Goal: Obtain resource: Download file/media

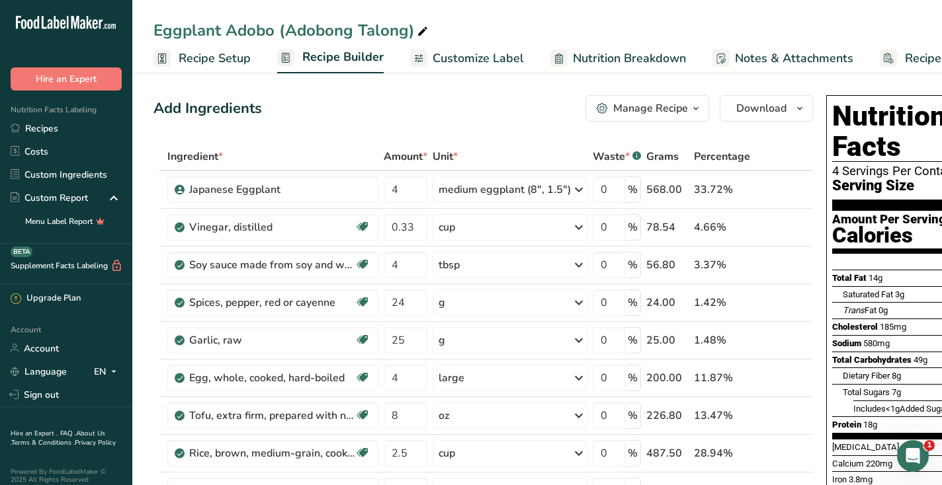
scroll to position [0, 87]
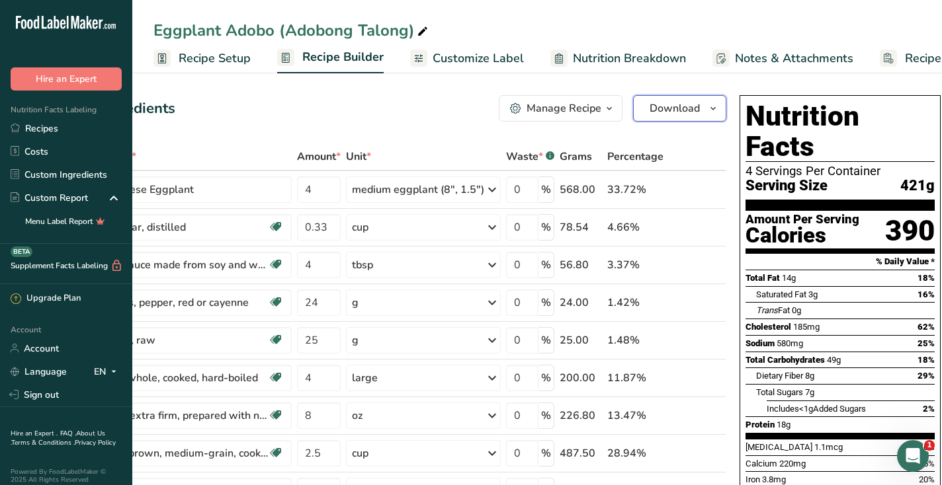
click at [700, 110] on button "Download" at bounding box center [679, 108] width 93 height 26
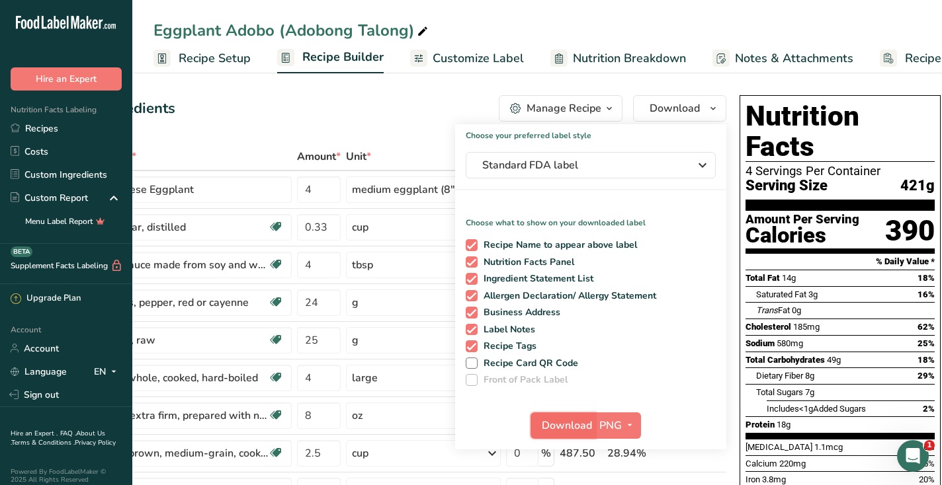
click at [545, 419] on span "Download" at bounding box center [567, 426] width 50 height 16
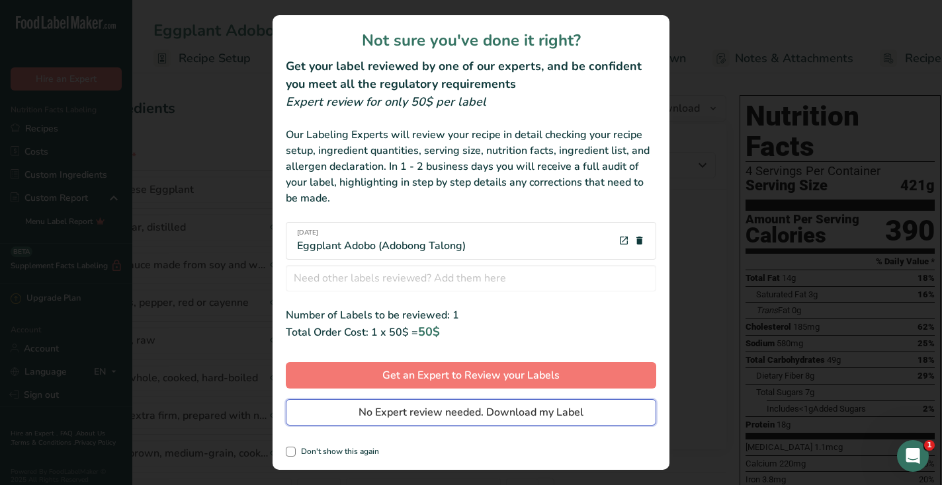
click at [559, 410] on span "No Expert review needed. Download my Label" at bounding box center [470, 413] width 225 height 16
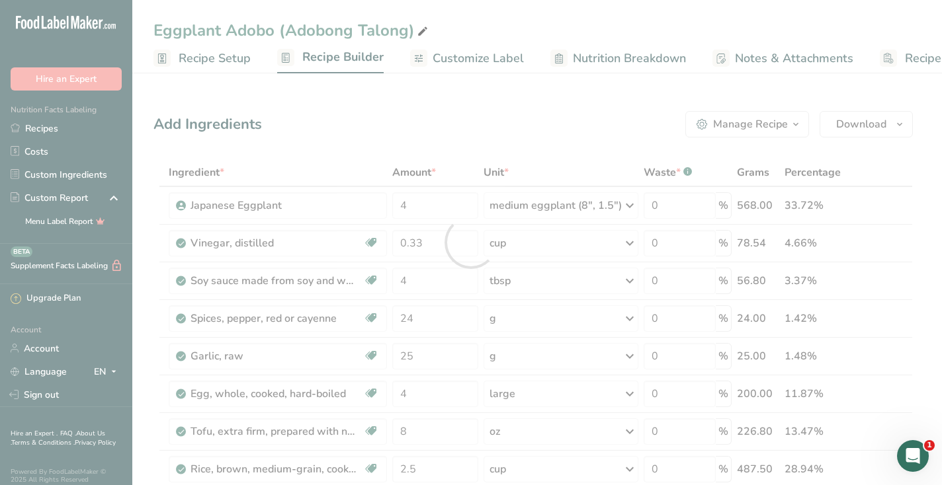
scroll to position [0, 0]
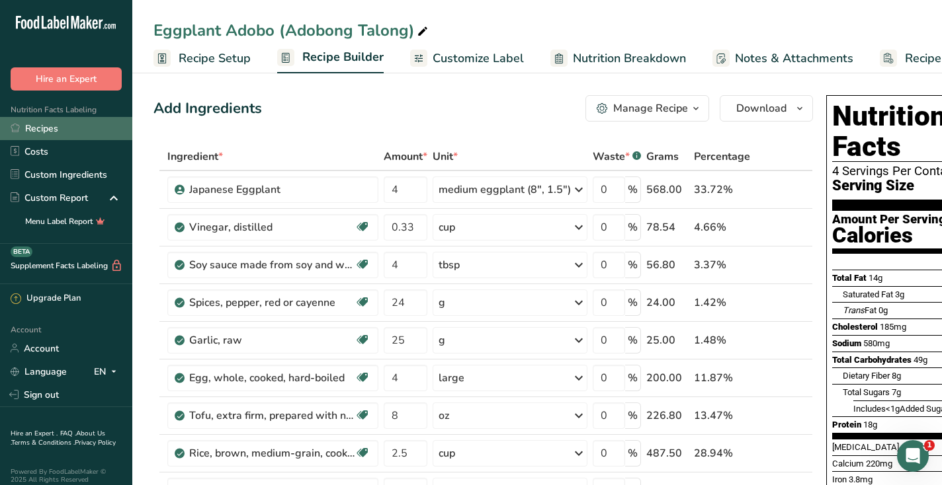
click at [41, 124] on link "Recipes" at bounding box center [66, 128] width 132 height 23
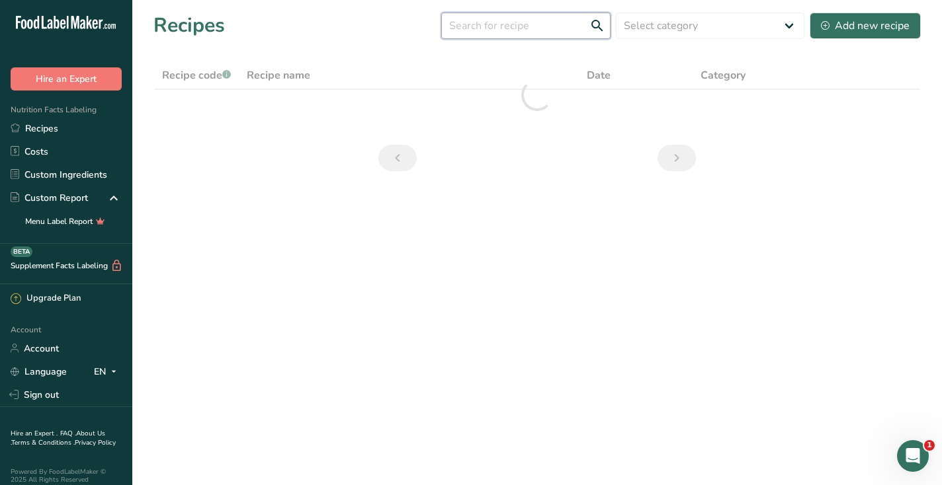
click at [497, 30] on input "text" at bounding box center [525, 26] width 169 height 26
type input "chicken and rice"
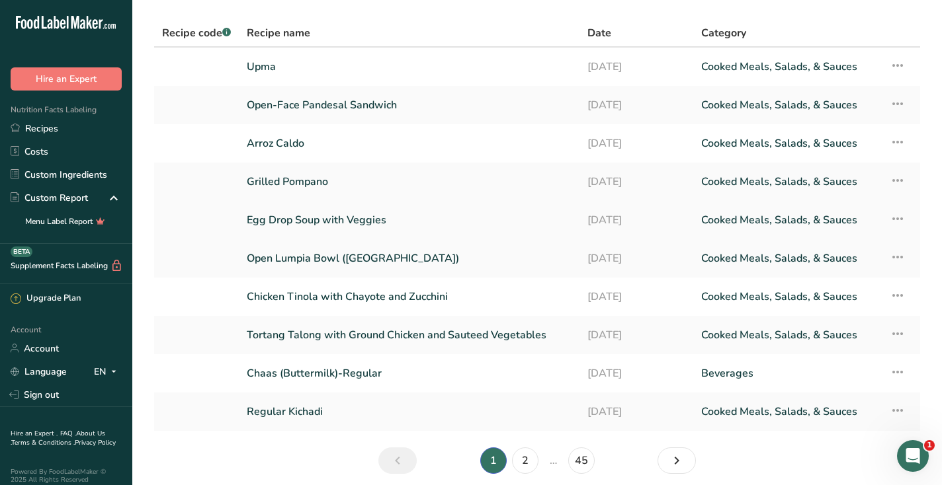
scroll to position [95, 0]
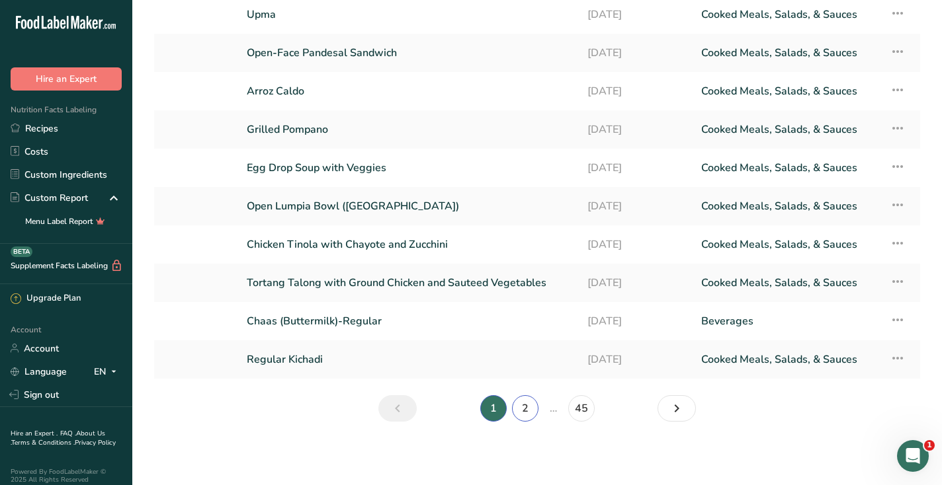
click at [527, 415] on link "2" at bounding box center [525, 408] width 26 height 26
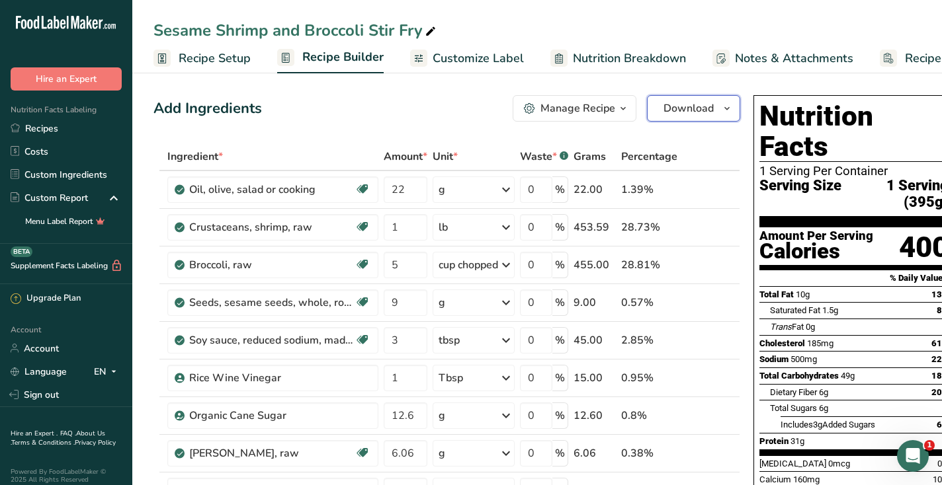
click at [688, 99] on button "Download" at bounding box center [693, 108] width 93 height 26
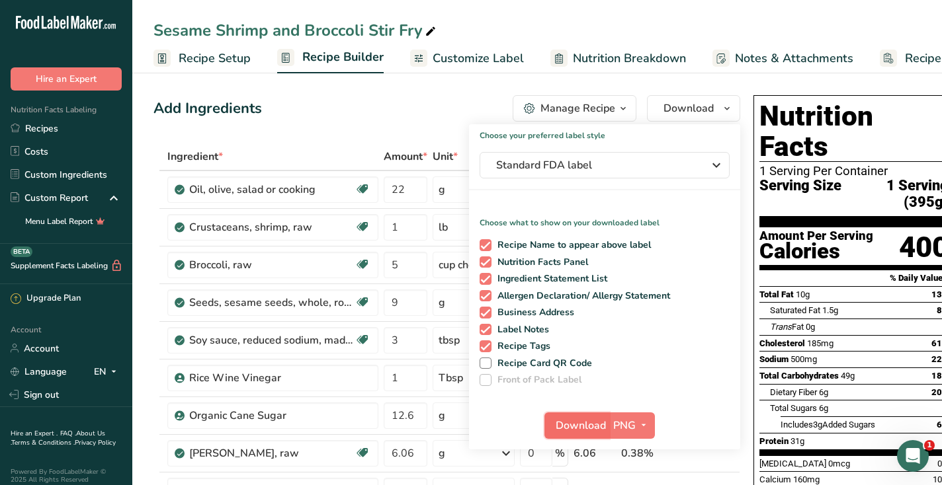
click at [578, 424] on span "Download" at bounding box center [580, 426] width 50 height 16
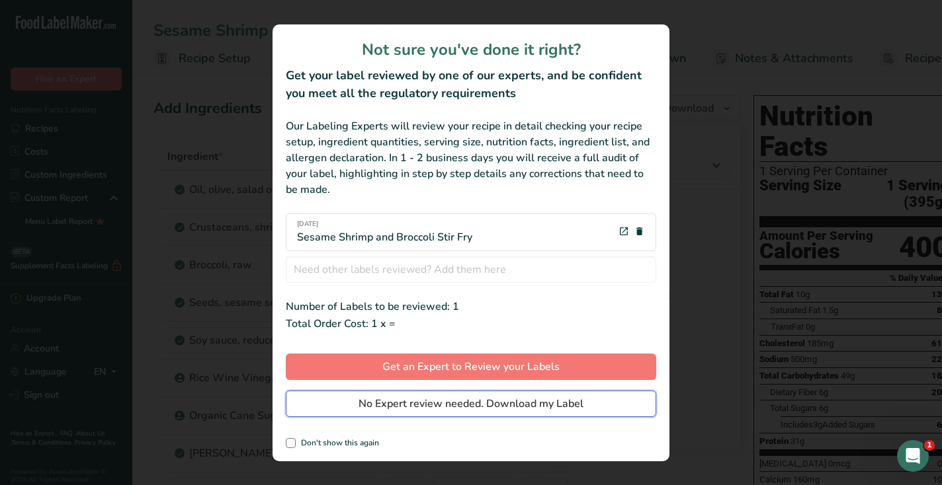
click at [575, 411] on span "No Expert review needed. Download my Label" at bounding box center [470, 404] width 225 height 16
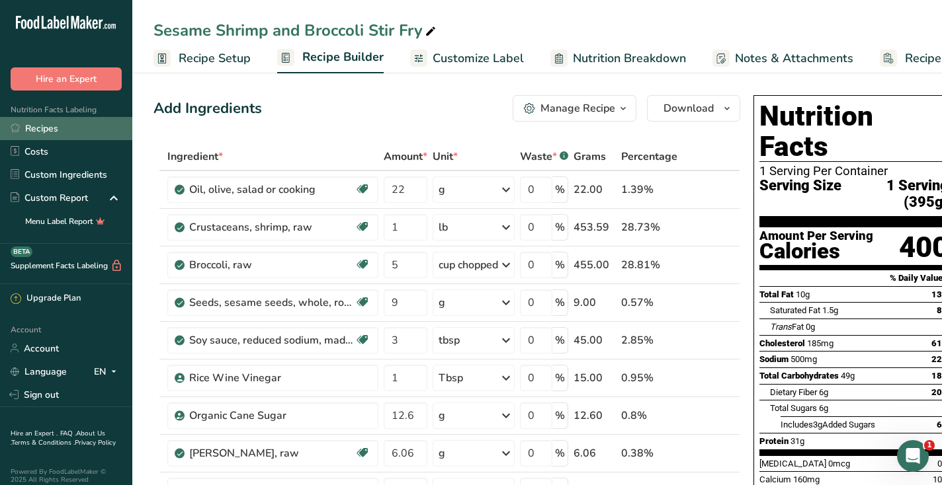
click at [56, 120] on link "Recipes" at bounding box center [66, 128] width 132 height 23
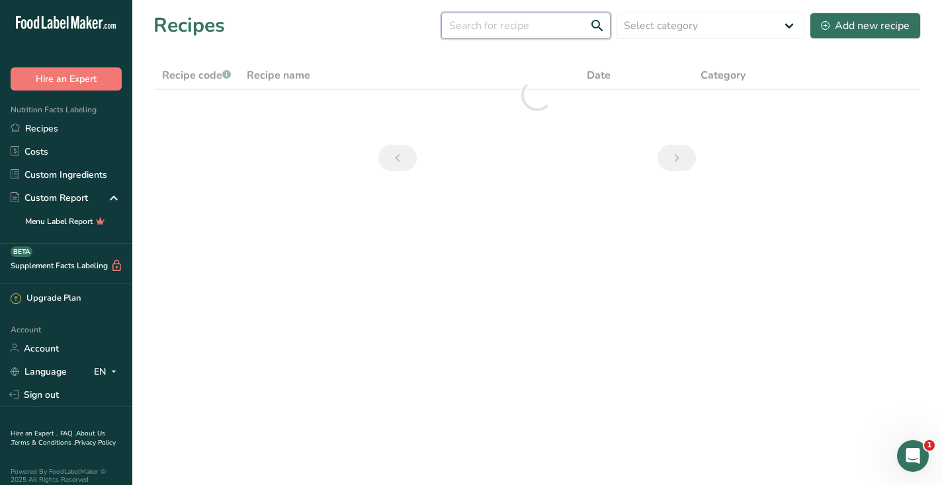
click at [482, 26] on input "text" at bounding box center [525, 26] width 169 height 26
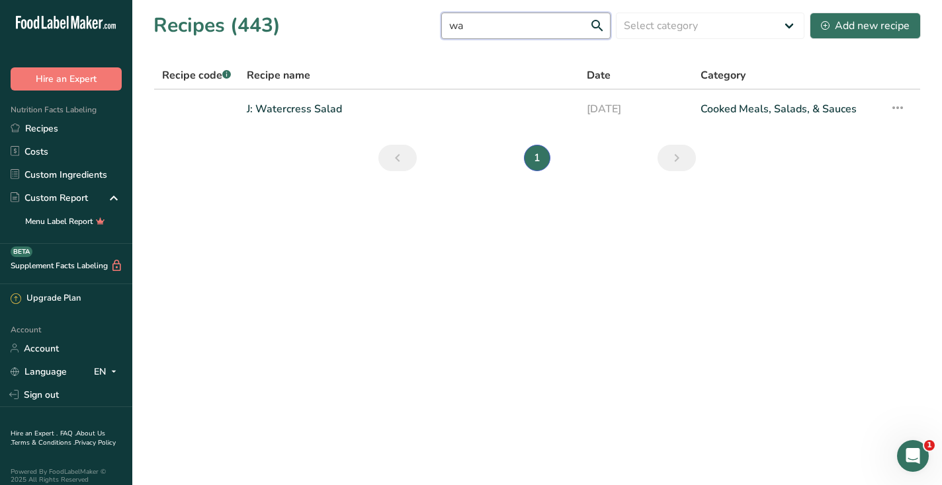
type input "w"
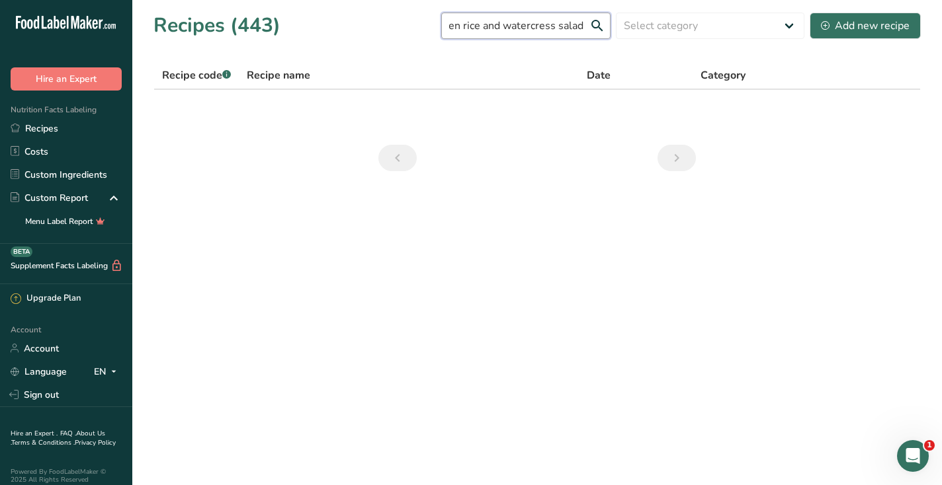
scroll to position [0, 40]
drag, startPoint x: 505, startPoint y: 25, endPoint x: 488, endPoint y: 24, distance: 16.5
click at [488, 24] on input "chicken rice and watercress salad" at bounding box center [525, 26] width 169 height 26
click at [505, 26] on input "chicken rice and watercress salad" at bounding box center [525, 26] width 169 height 26
drag, startPoint x: 505, startPoint y: 26, endPoint x: 453, endPoint y: 26, distance: 51.6
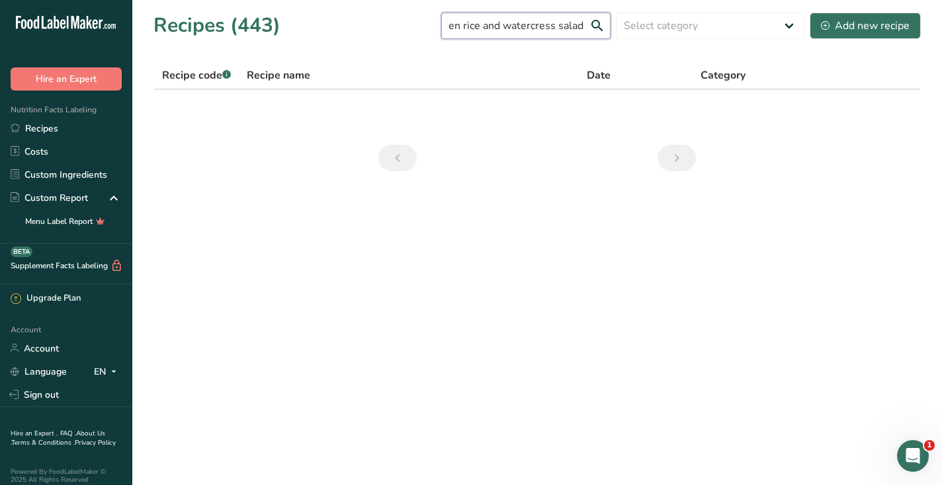
click at [453, 26] on div "Recipes (443) chicken rice and watercress salad Select category All Baked Goods…" at bounding box center [536, 26] width 767 height 30
type input "watercress salad"
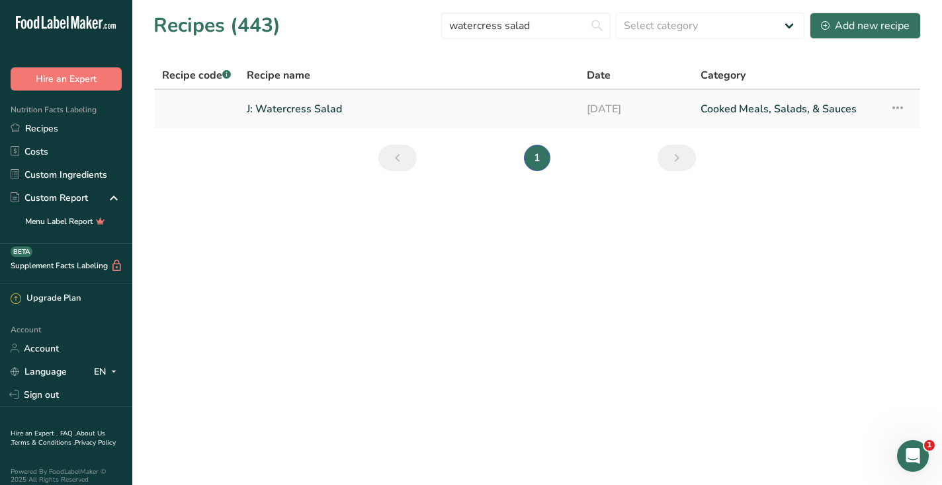
click at [423, 104] on link "J: Watercress Salad" at bounding box center [409, 109] width 324 height 28
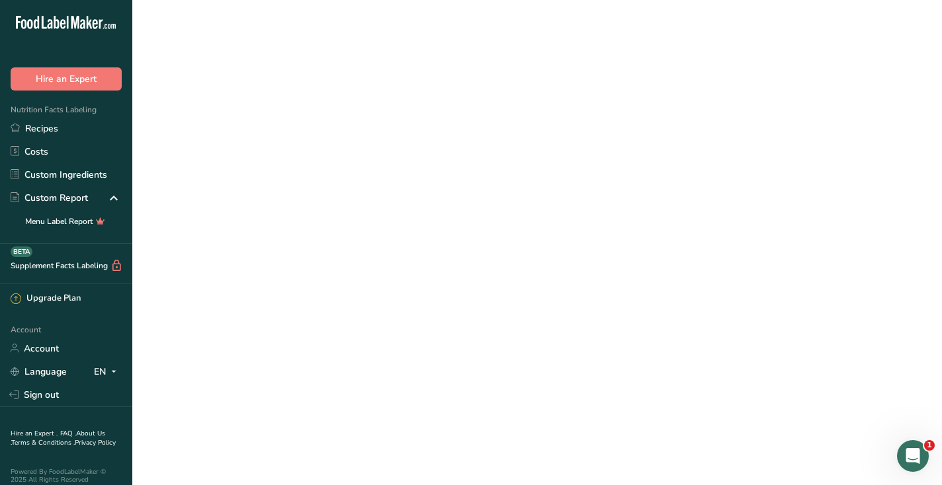
click at [423, 104] on link "J: Watercress Salad" at bounding box center [409, 109] width 324 height 28
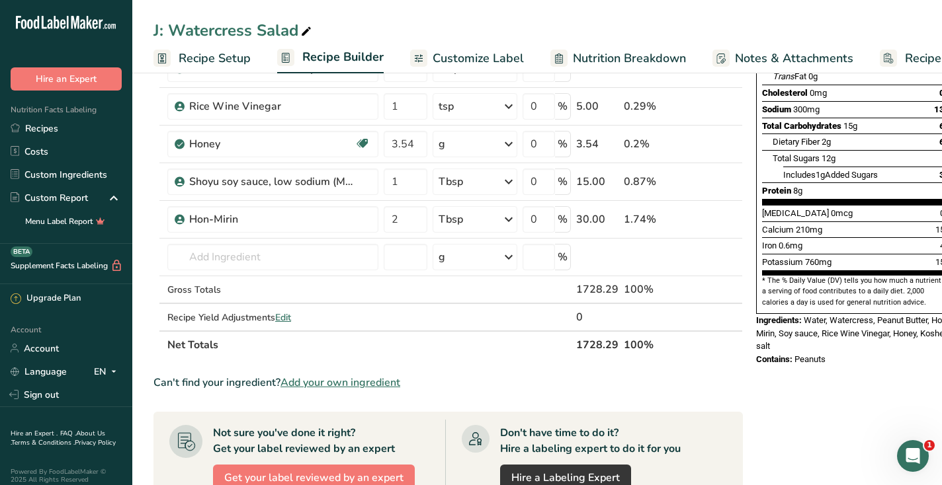
scroll to position [237, 0]
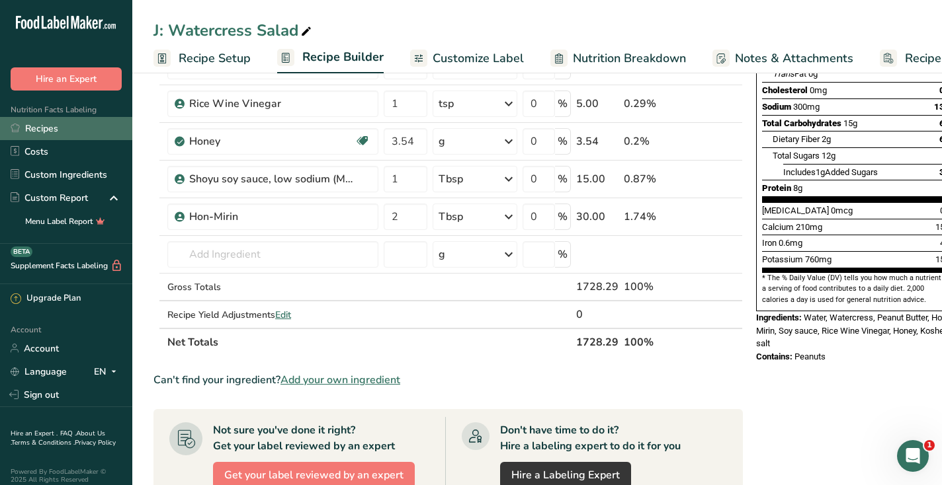
click at [78, 128] on link "Recipes" at bounding box center [66, 128] width 132 height 23
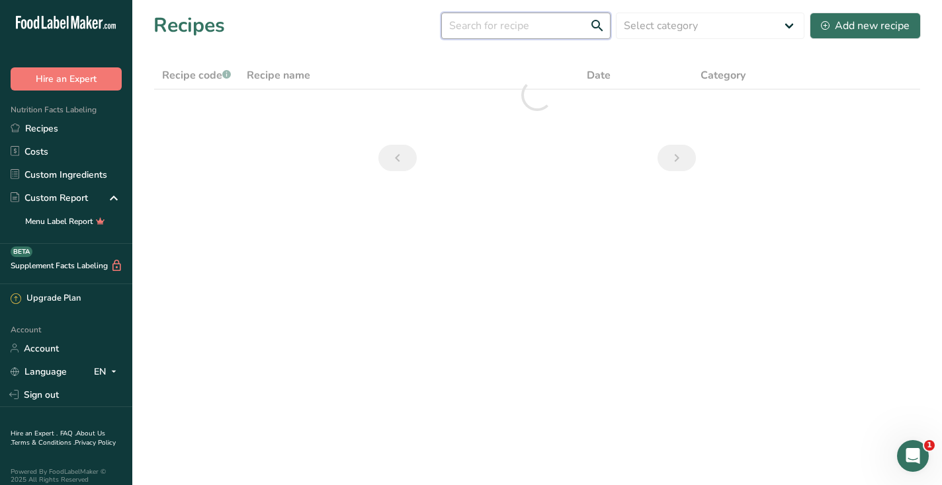
click at [538, 29] on input "text" at bounding box center [525, 26] width 169 height 26
type input "chicken rice & watercress salad"
drag, startPoint x: 588, startPoint y: 27, endPoint x: 432, endPoint y: 28, distance: 156.0
click at [432, 28] on div "Recipes (443) chicken rice & watercress salad Select category All Baked Goods B…" at bounding box center [536, 26] width 767 height 30
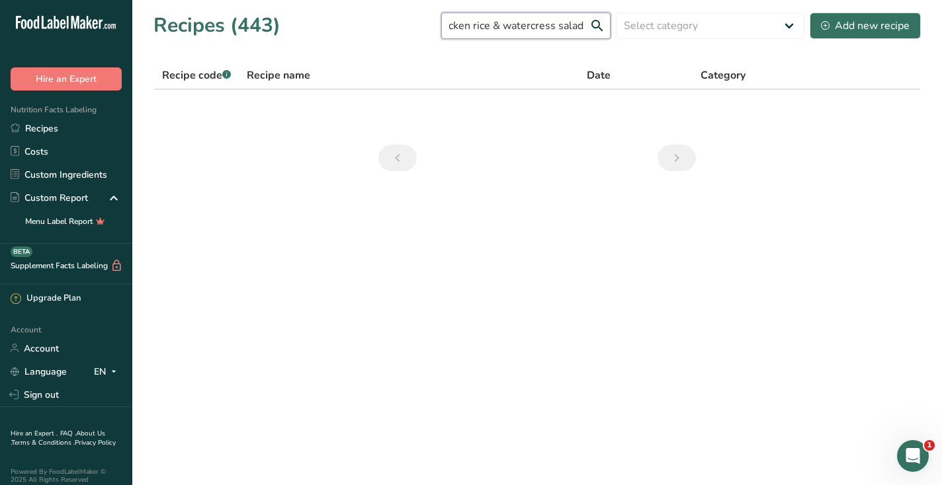
scroll to position [0, 0]
type input "chicken rice"
drag, startPoint x: 538, startPoint y: 23, endPoint x: 416, endPoint y: 23, distance: 122.3
click at [416, 23] on div "Recipes (443) chicken rice Select category All Baked Goods Beverages Confection…" at bounding box center [536, 26] width 767 height 30
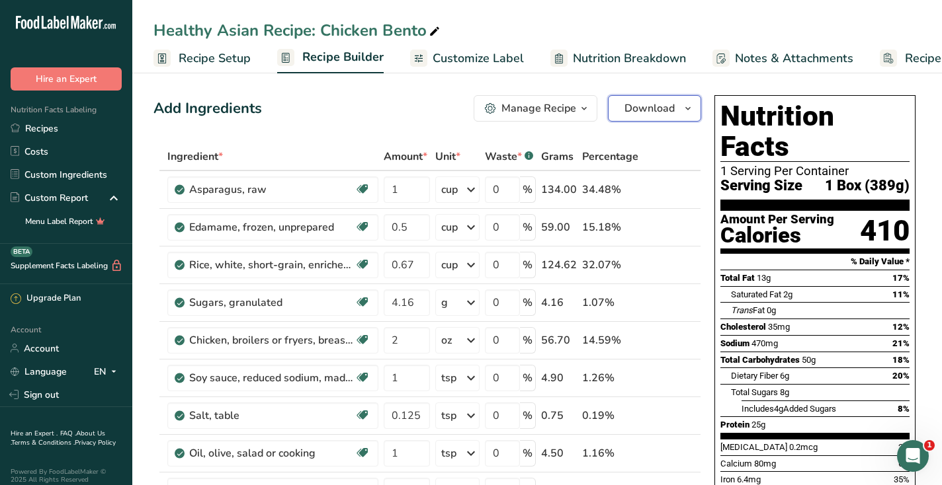
click at [641, 113] on span "Download" at bounding box center [649, 109] width 50 height 16
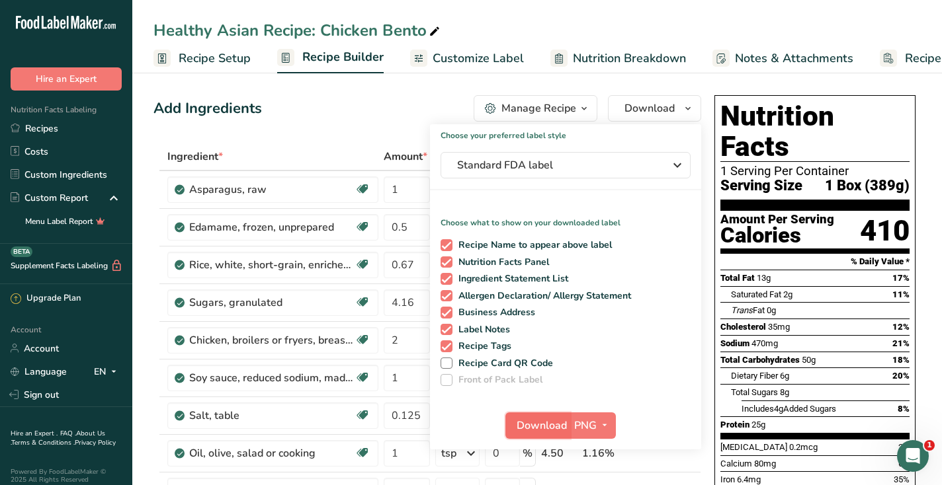
click at [536, 428] on span "Download" at bounding box center [541, 426] width 50 height 16
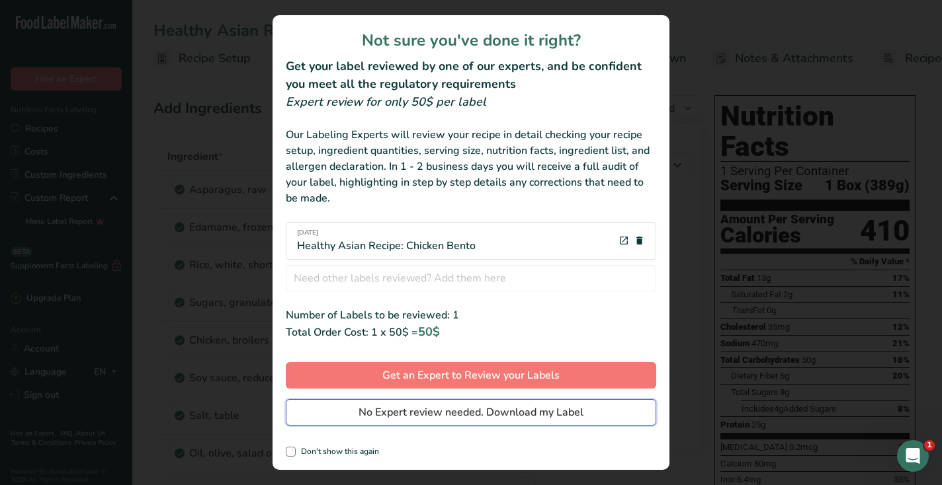
click at [537, 411] on span "No Expert review needed. Download my Label" at bounding box center [470, 413] width 225 height 16
